Goal: Task Accomplishment & Management: Manage account settings

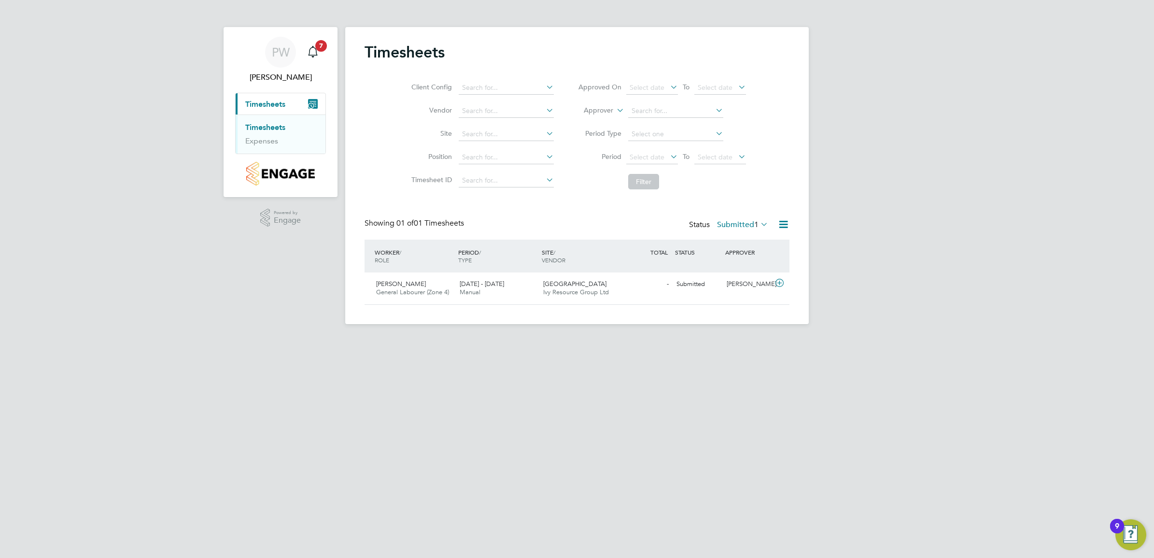
scroll to position [24, 84]
drag, startPoint x: 1687, startPoint y: 1, endPoint x: 442, endPoint y: 288, distance: 1277.6
click at [442, 288] on span "General Labourer (Zone 4)" at bounding box center [412, 292] width 73 height 8
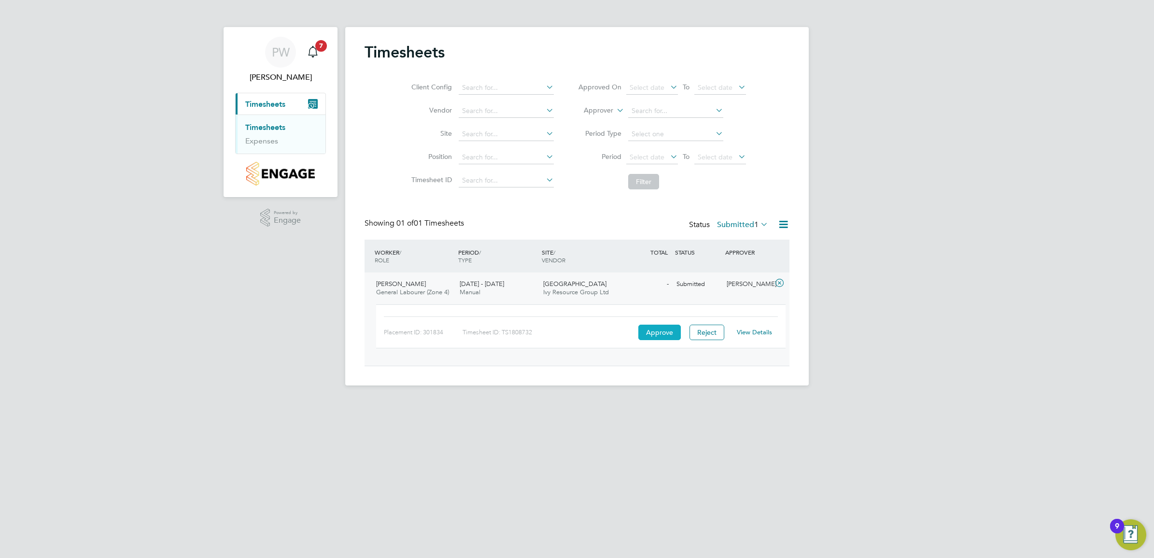
click at [662, 329] on button "Approve" at bounding box center [660, 332] width 43 height 15
click at [612, 286] on div "Dudbridge Hill Ivy Resource Group Ltd" at bounding box center [582, 288] width 84 height 24
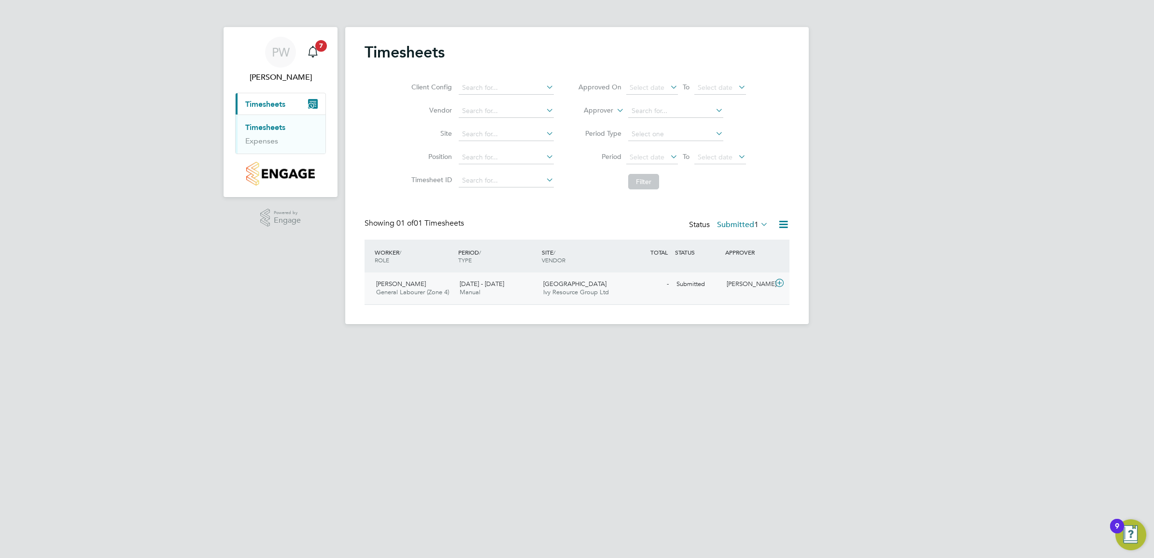
click at [585, 291] on span "Ivy Resource Group Ltd" at bounding box center [576, 292] width 66 height 8
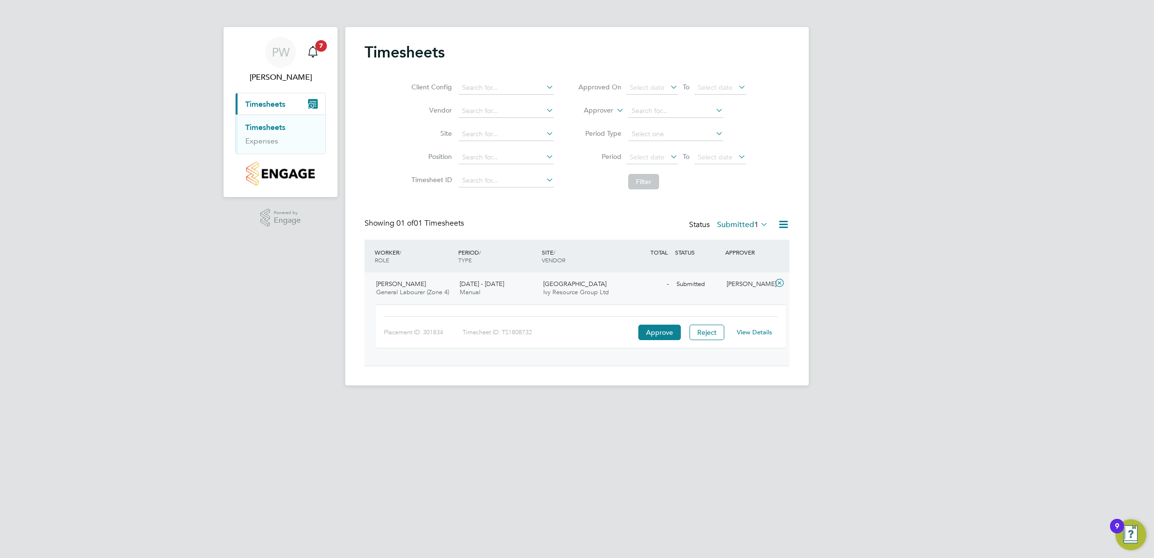
click at [585, 290] on span "Ivy Resource Group Ltd" at bounding box center [576, 292] width 66 height 8
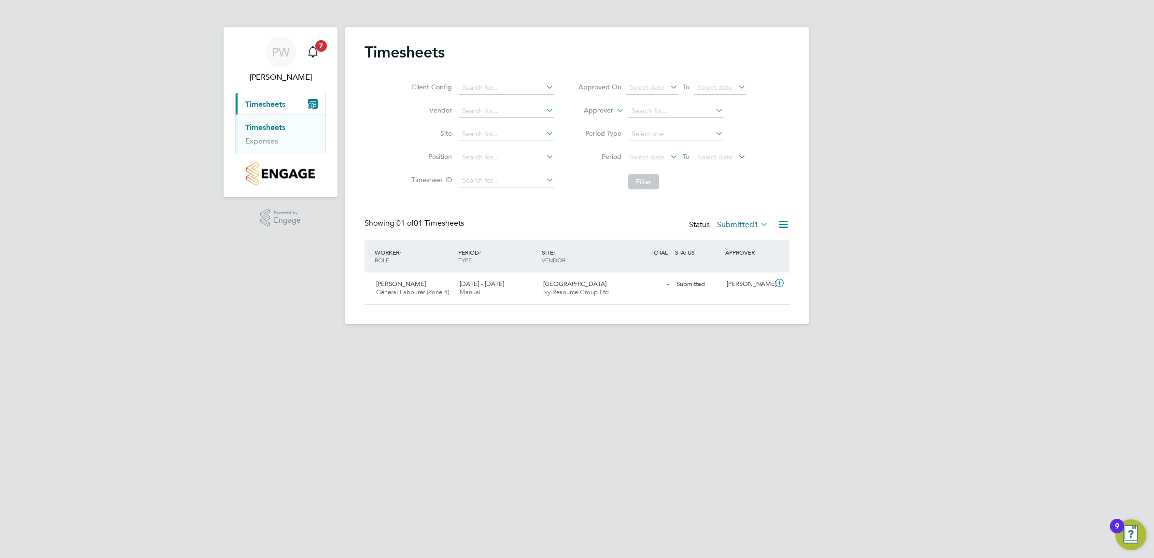
click at [749, 340] on html "PW Paul Willis Notifications 7 Applications: Current page: Timesheets Timesheet…" at bounding box center [577, 170] width 1154 height 340
click at [562, 284] on span "[GEOGRAPHIC_DATA]" at bounding box center [574, 284] width 63 height 8
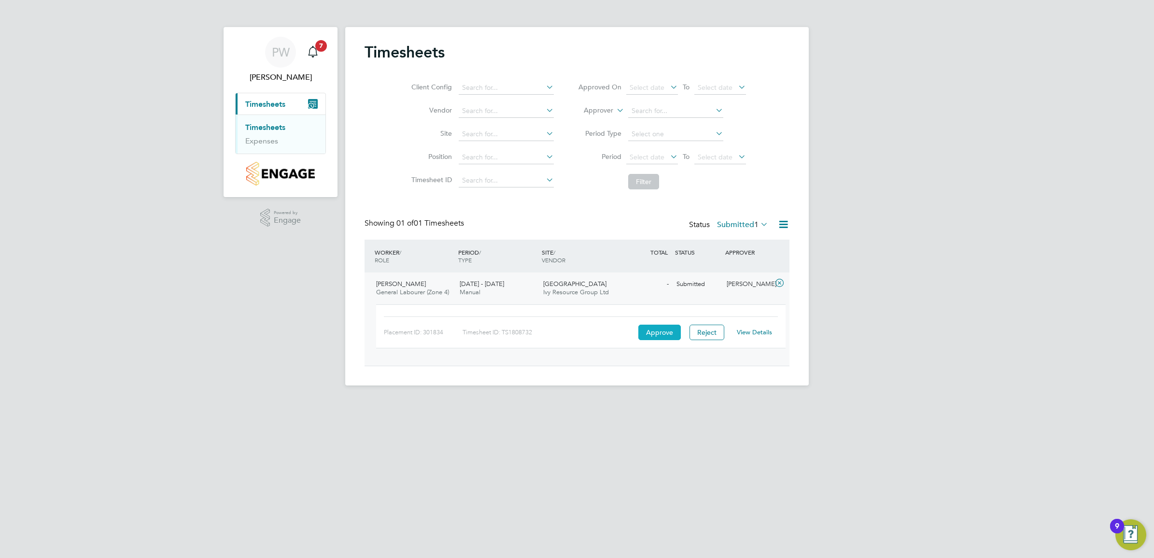
click at [657, 334] on button "Approve" at bounding box center [660, 332] width 43 height 15
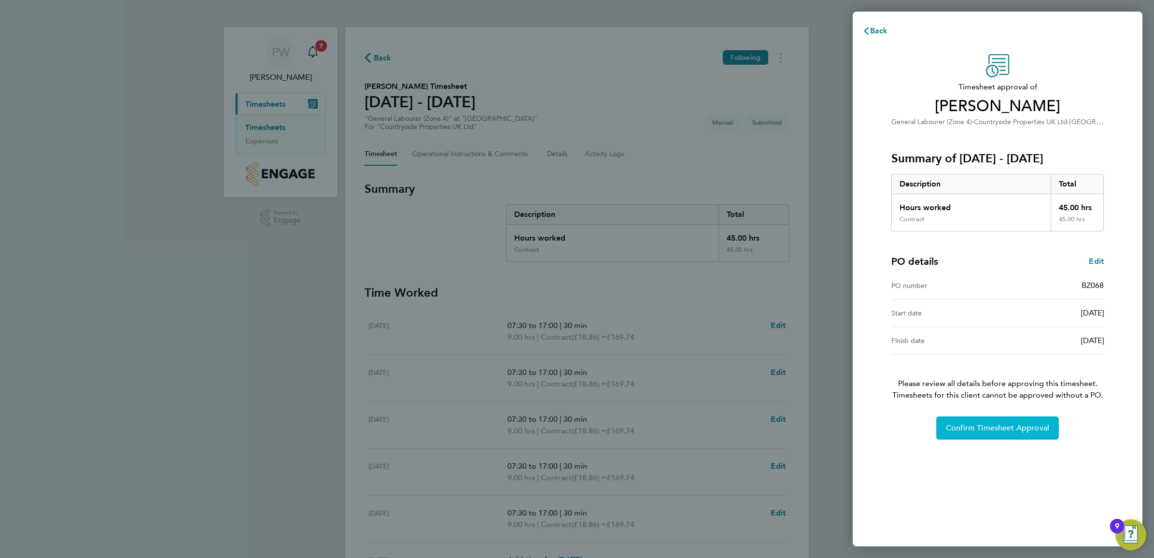
click at [1002, 428] on span "Confirm Timesheet Approval" at bounding box center [997, 428] width 103 height 10
